Goal: Find contact information: Find contact information

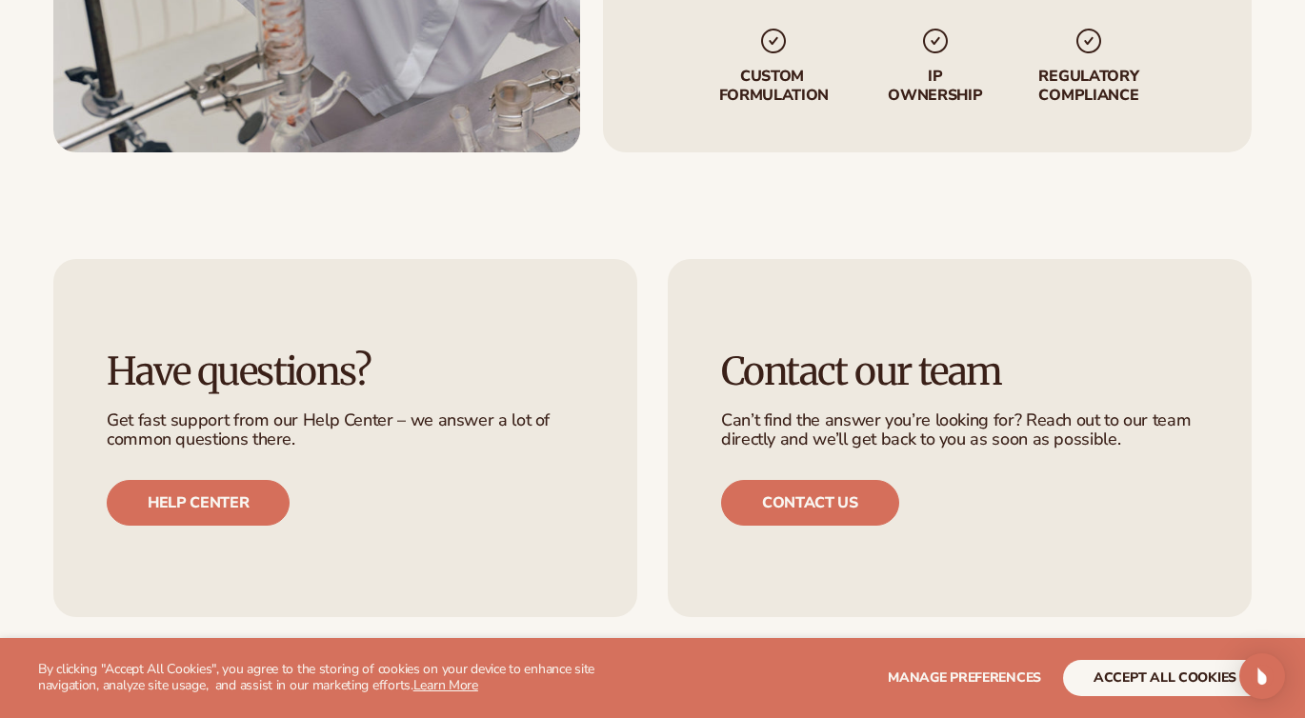
scroll to position [3438, 0]
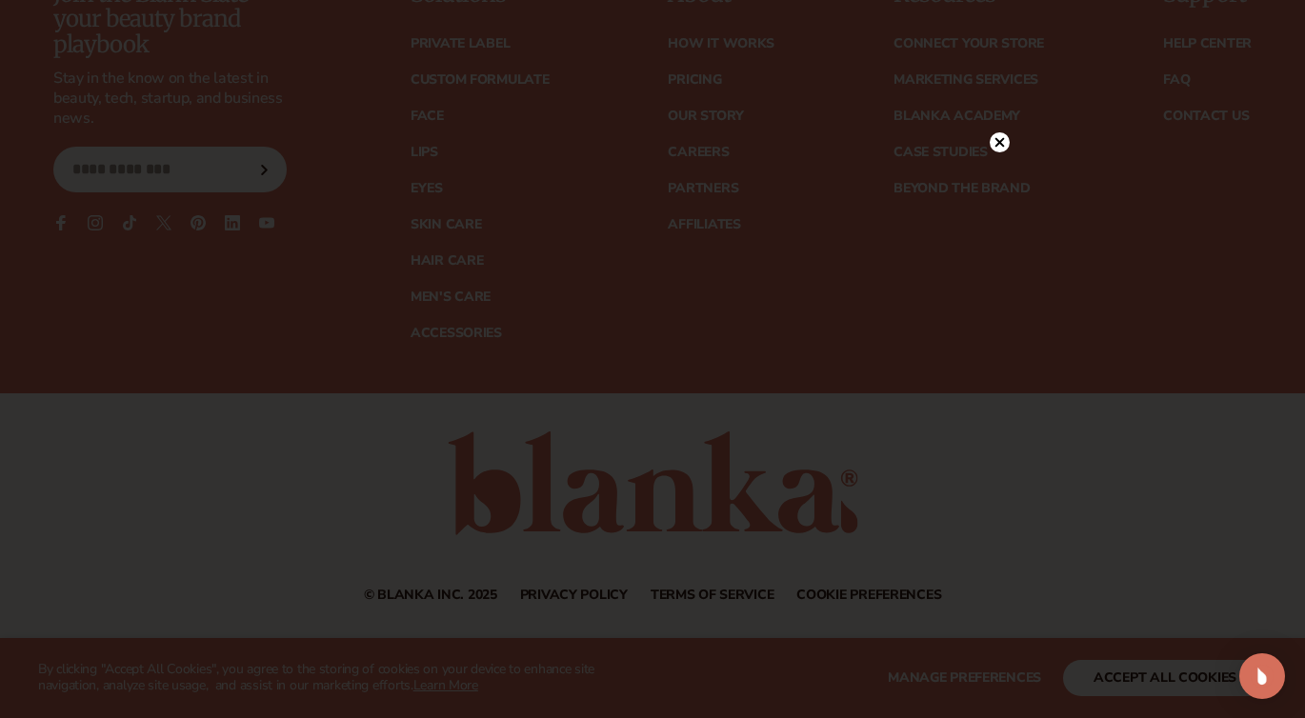
click at [998, 128] on div at bounding box center [1000, 141] width 20 height 33
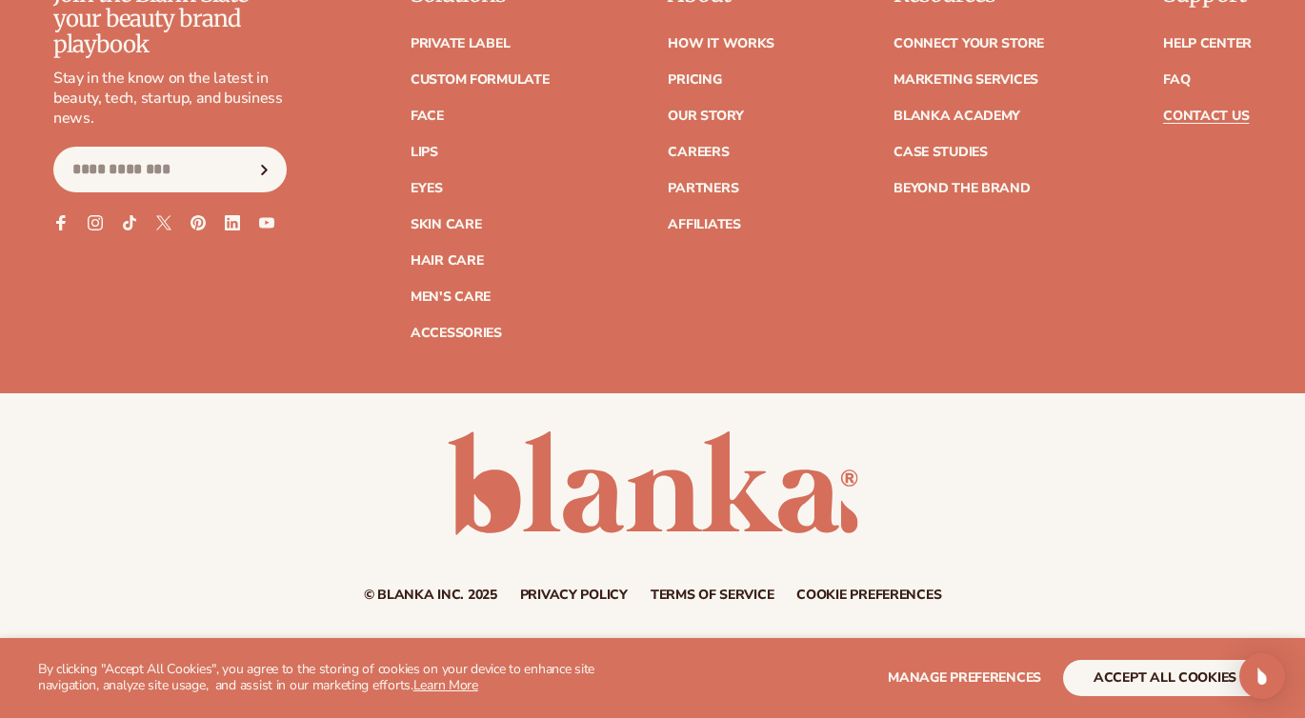
click at [1197, 115] on link "Contact Us" at bounding box center [1206, 116] width 86 height 13
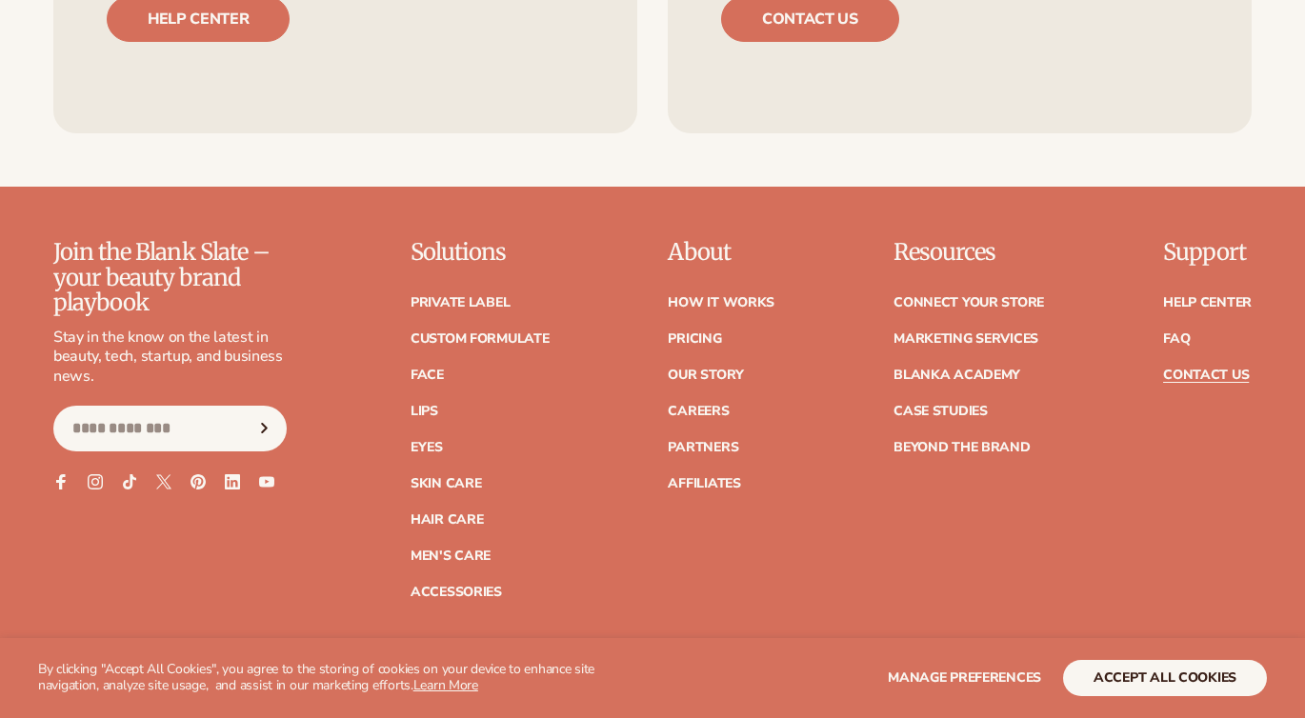
scroll to position [1800, 0]
